Goal: Transaction & Acquisition: Subscribe to service/newsletter

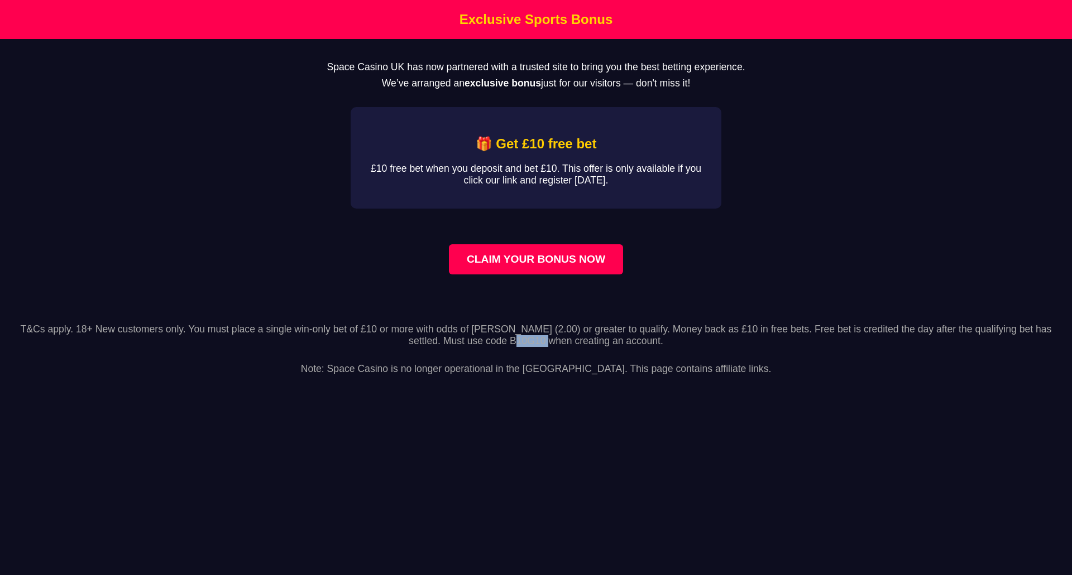
drag, startPoint x: 473, startPoint y: 356, endPoint x: 506, endPoint y: 356, distance: 33.5
click at [506, 347] on p "T&Cs apply. 18+ New customers only. You must place a single win-only bet of £10…" at bounding box center [536, 335] width 1054 height 23
copy p "B10G10"
click at [611, 274] on link "CLAIM YOUR BONUS NOW" at bounding box center [536, 259] width 174 height 30
click at [579, 275] on link "CLAIM YOUR BONUS NOW" at bounding box center [536, 259] width 174 height 30
